Goal: Task Accomplishment & Management: Use online tool/utility

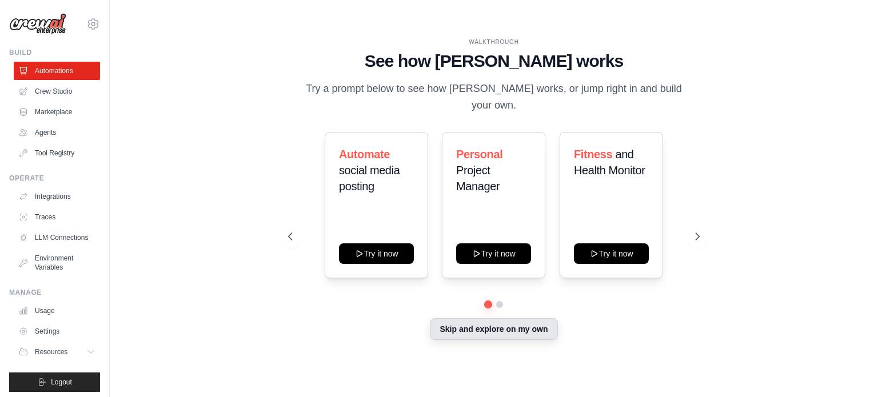
click at [498, 329] on button "Skip and explore on my own" at bounding box center [493, 329] width 127 height 22
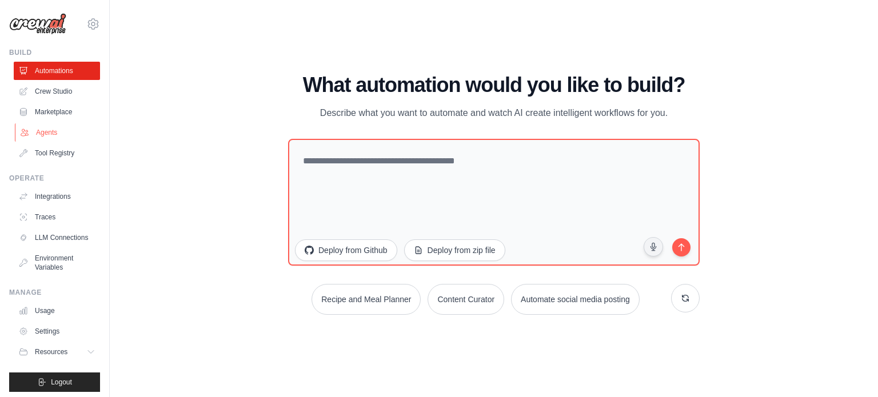
click at [45, 133] on link "Agents" at bounding box center [58, 132] width 86 height 18
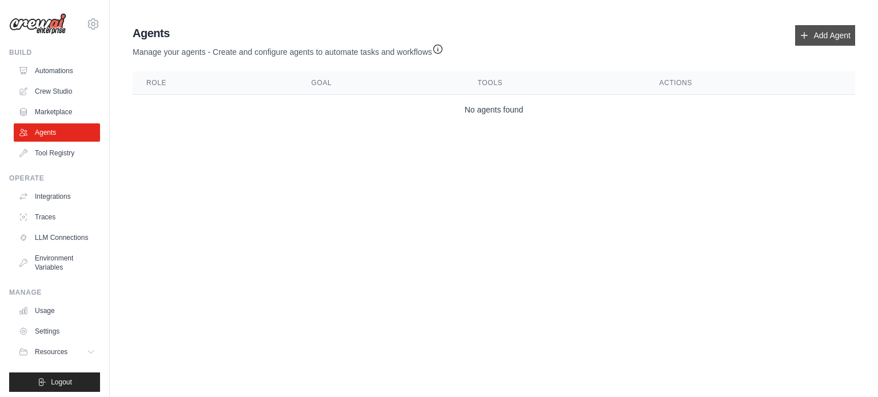
click at [832, 27] on link "Add Agent" at bounding box center [825, 35] width 60 height 21
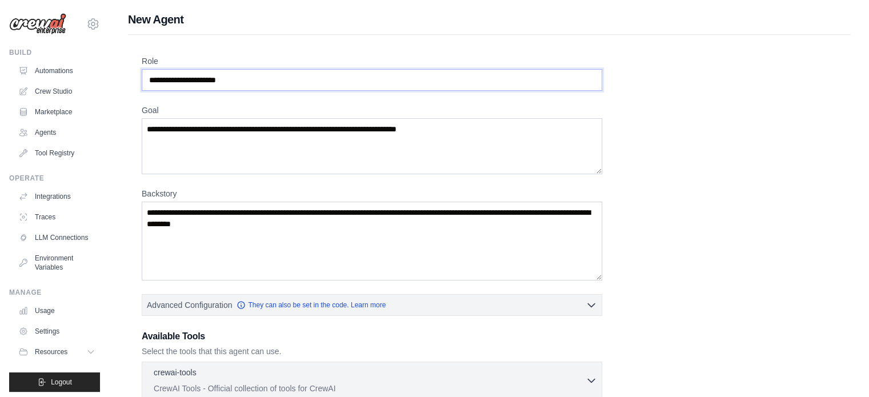
click at [283, 77] on input "Role" at bounding box center [372, 80] width 461 height 22
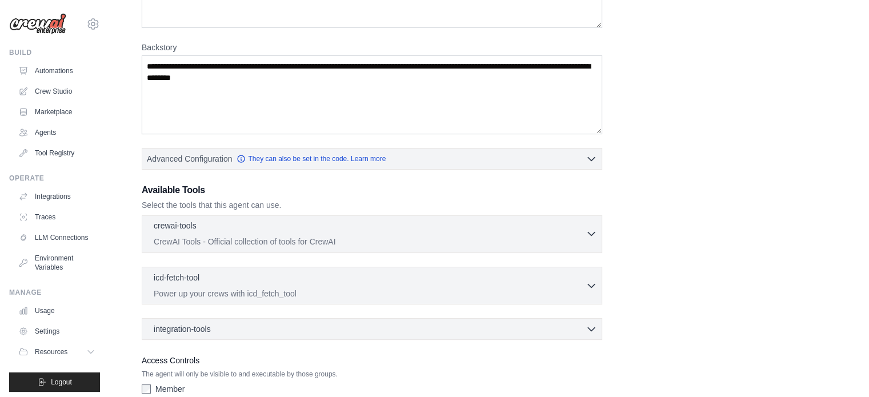
scroll to position [214, 0]
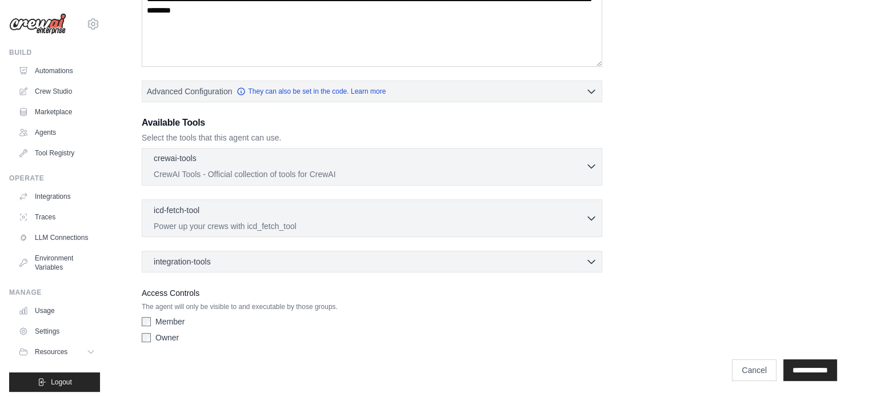
click at [343, 169] on p "CrewAI Tools - Official collection of tools for CrewAI" at bounding box center [370, 174] width 432 height 11
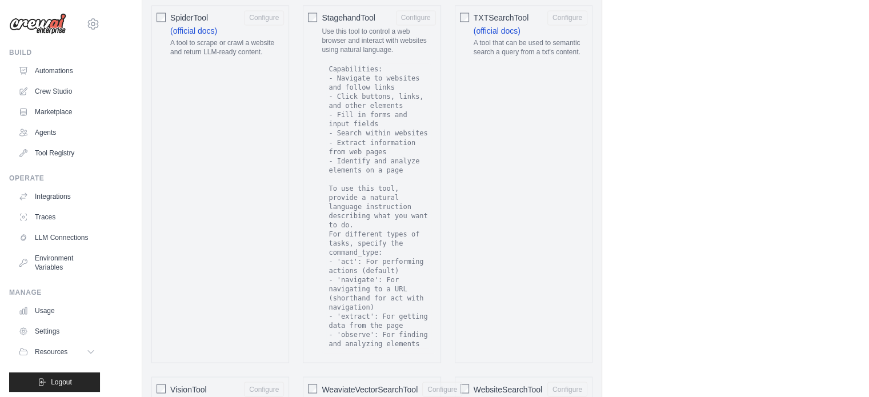
scroll to position [2046, 0]
